Goal: Information Seeking & Learning: Learn about a topic

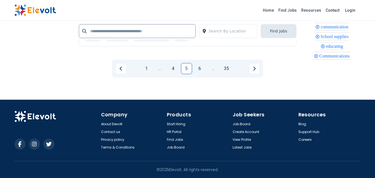
scroll to position [1273, 0]
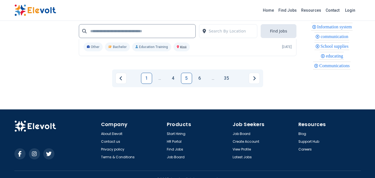
click at [147, 73] on link "1" at bounding box center [146, 78] width 11 height 11
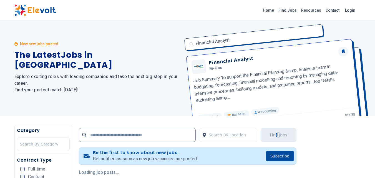
scroll to position [0, 0]
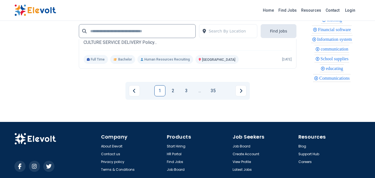
scroll to position [1258, 0]
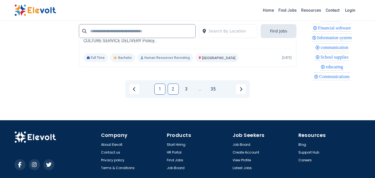
click at [172, 90] on link "2" at bounding box center [173, 89] width 11 height 11
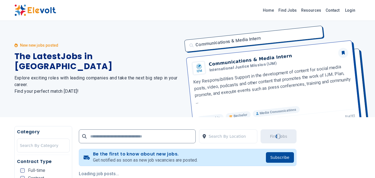
scroll to position [0, 0]
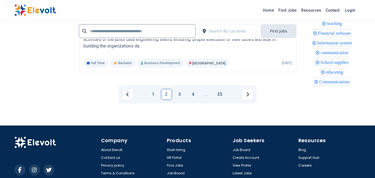
scroll to position [1252, 0]
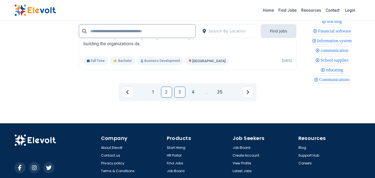
click at [177, 98] on link "3" at bounding box center [179, 92] width 11 height 11
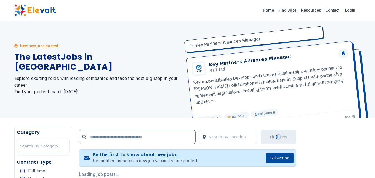
scroll to position [0, 0]
click at [128, 112] on div "519 new jobs posted The Latest Jobs in Kenya Explore exciting roles with leadin…" at bounding box center [97, 69] width 166 height 97
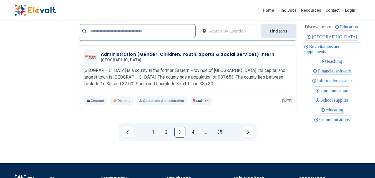
scroll to position [1205, 0]
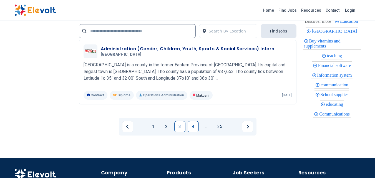
click at [191, 132] on link "4" at bounding box center [193, 126] width 11 height 11
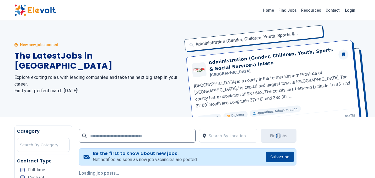
scroll to position [0, 0]
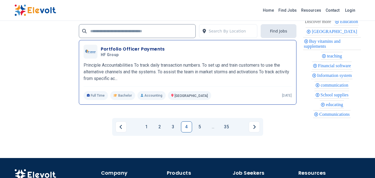
scroll to position [1218, 0]
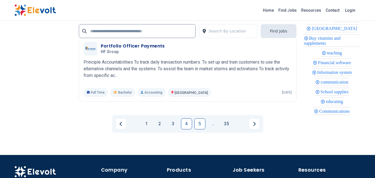
click at [197, 129] on link "5" at bounding box center [199, 123] width 11 height 11
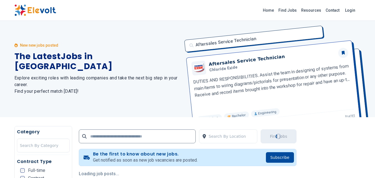
scroll to position [0, 0]
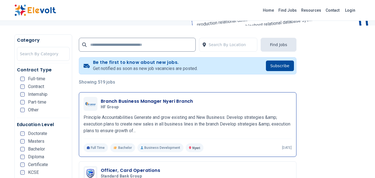
scroll to position [79, 0]
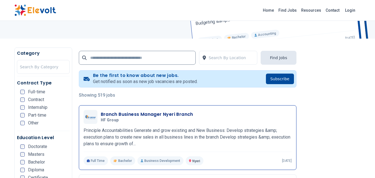
click at [196, 121] on div "Branch Business Manager Nyeri Branch HF Group 09/24/2025 10/24/2025" at bounding box center [196, 117] width 191 height 12
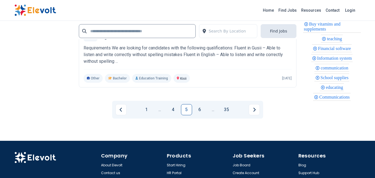
scroll to position [1230, 0]
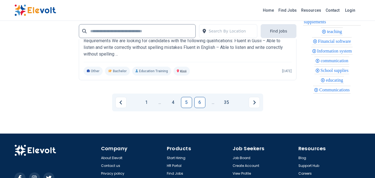
click at [198, 108] on link "6" at bounding box center [199, 102] width 11 height 11
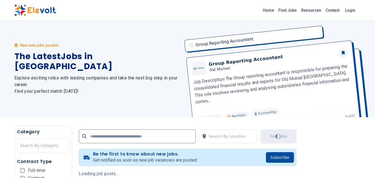
scroll to position [0, 0]
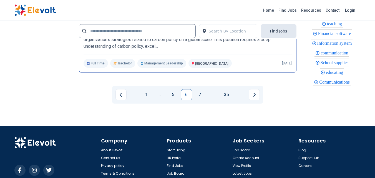
scroll to position [1268, 0]
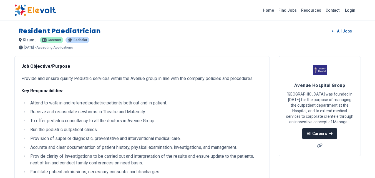
click at [309, 132] on link "All Careers" at bounding box center [319, 133] width 35 height 11
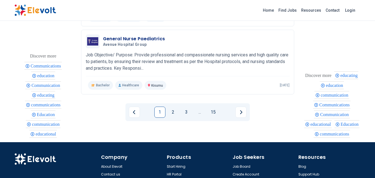
scroll to position [675, 0]
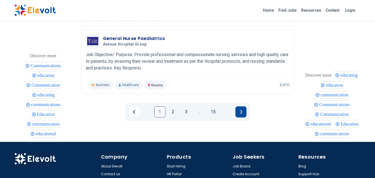
click at [242, 114] on icon "Next page" at bounding box center [240, 112] width 3 height 4
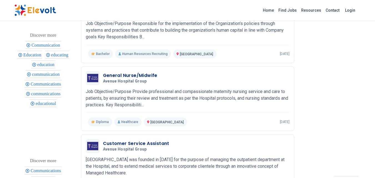
scroll to position [0, 0]
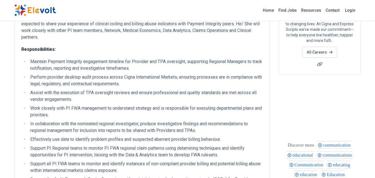
scroll to position [80, 0]
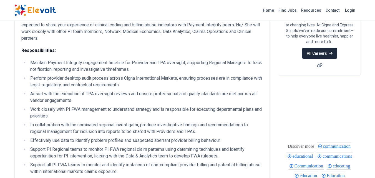
click at [323, 52] on link "All Careers" at bounding box center [319, 53] width 35 height 11
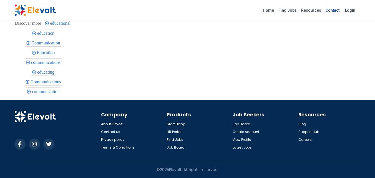
scroll to position [361, 0]
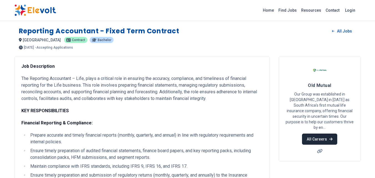
click at [327, 133] on link "All Careers" at bounding box center [319, 138] width 35 height 11
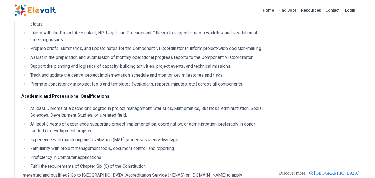
scroll to position [176, 0]
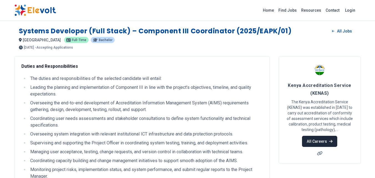
click at [318, 140] on link "All Careers" at bounding box center [319, 141] width 35 height 11
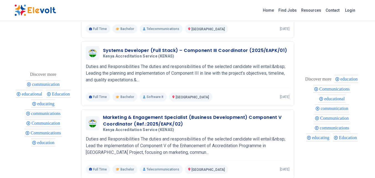
scroll to position [170, 0]
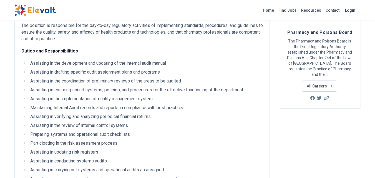
scroll to position [49, 0]
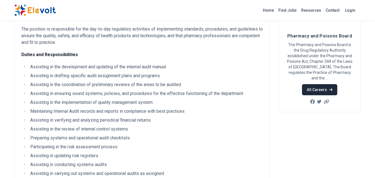
click at [322, 85] on link "All Careers" at bounding box center [319, 89] width 35 height 11
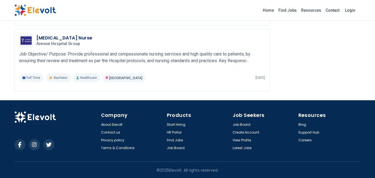
scroll to position [654, 0]
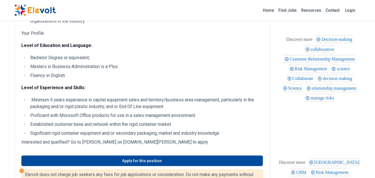
scroll to position [179, 0]
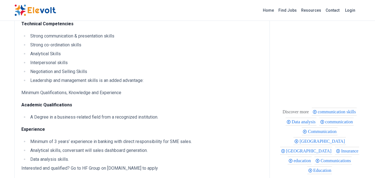
scroll to position [228, 0]
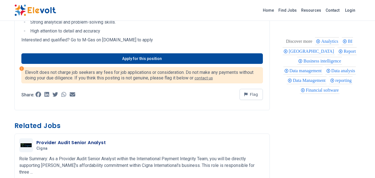
scroll to position [324, 0]
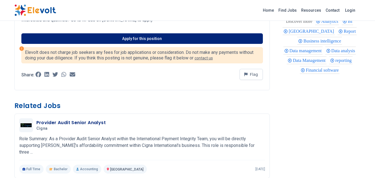
click at [104, 39] on link "Apply for this position" at bounding box center [141, 38] width 241 height 11
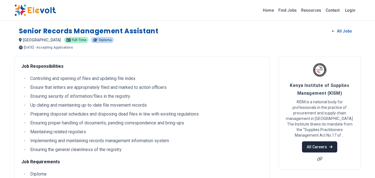
click at [329, 150] on link "All Careers" at bounding box center [319, 146] width 35 height 11
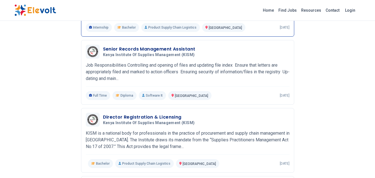
scroll to position [127, 0]
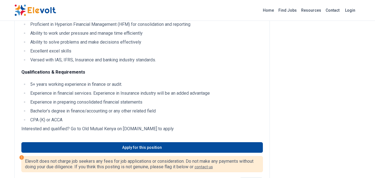
scroll to position [370, 0]
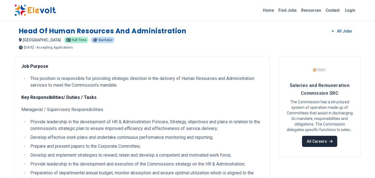
click at [325, 143] on link "All Careers" at bounding box center [319, 141] width 35 height 11
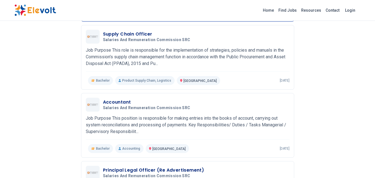
scroll to position [130, 0]
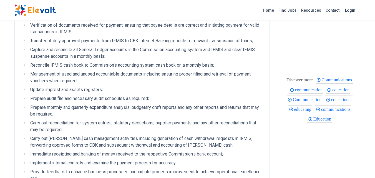
scroll to position [148, 0]
